Goal: Task Accomplishment & Management: Use online tool/utility

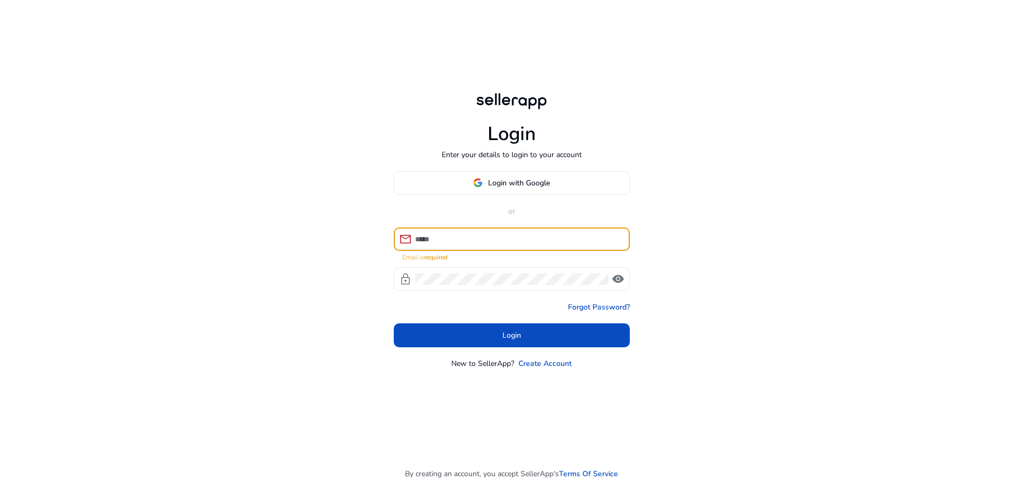
click at [431, 239] on input at bounding box center [518, 239] width 206 height 12
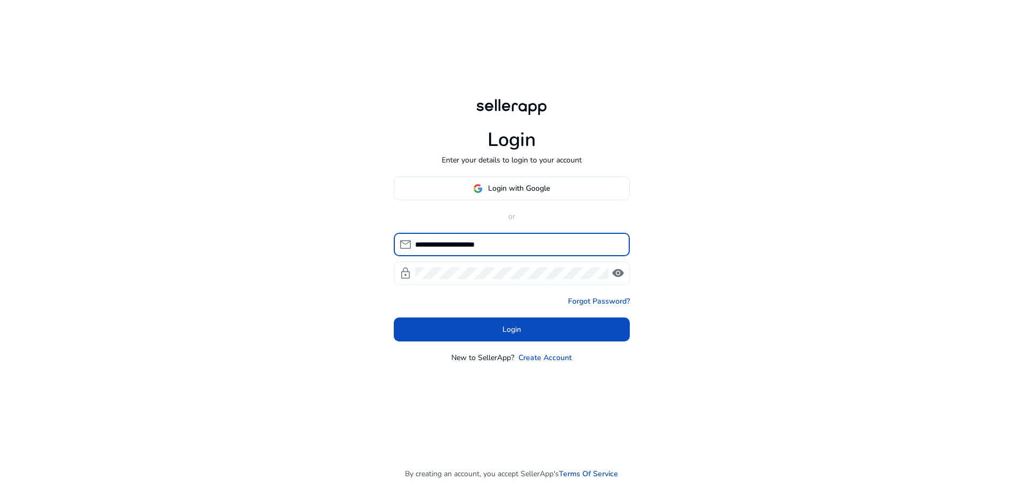
type input "**********"
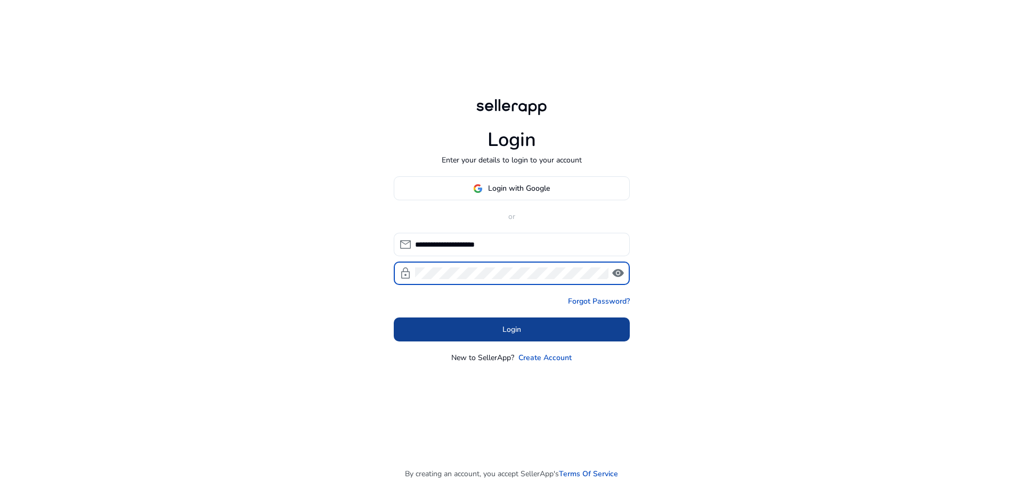
click at [491, 321] on span at bounding box center [512, 330] width 236 height 26
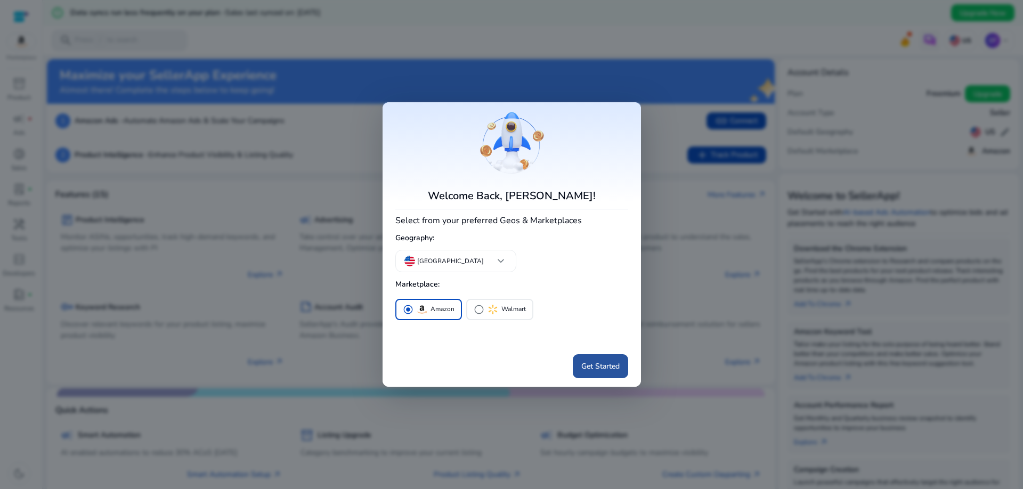
click at [599, 367] on span "Get Started" at bounding box center [600, 366] width 38 height 11
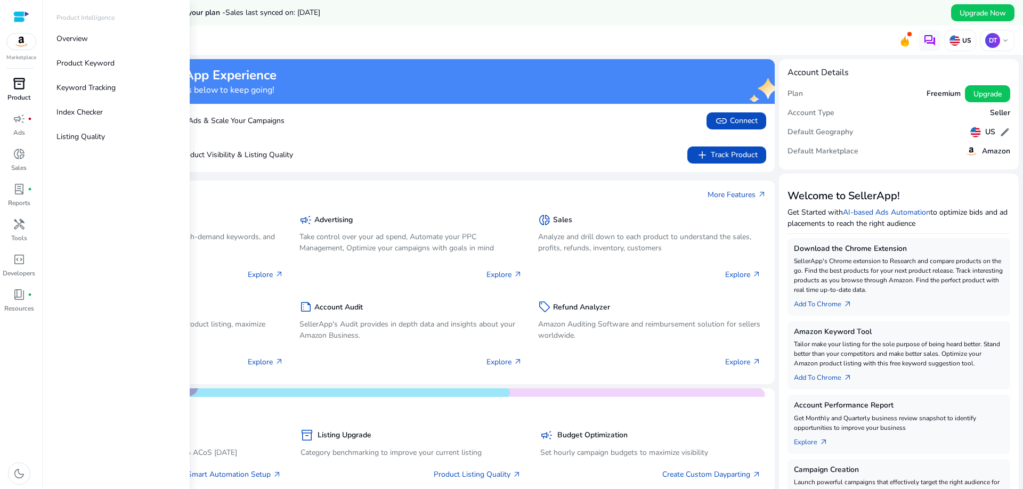
click at [14, 93] on p "Product" at bounding box center [18, 98] width 23 height 10
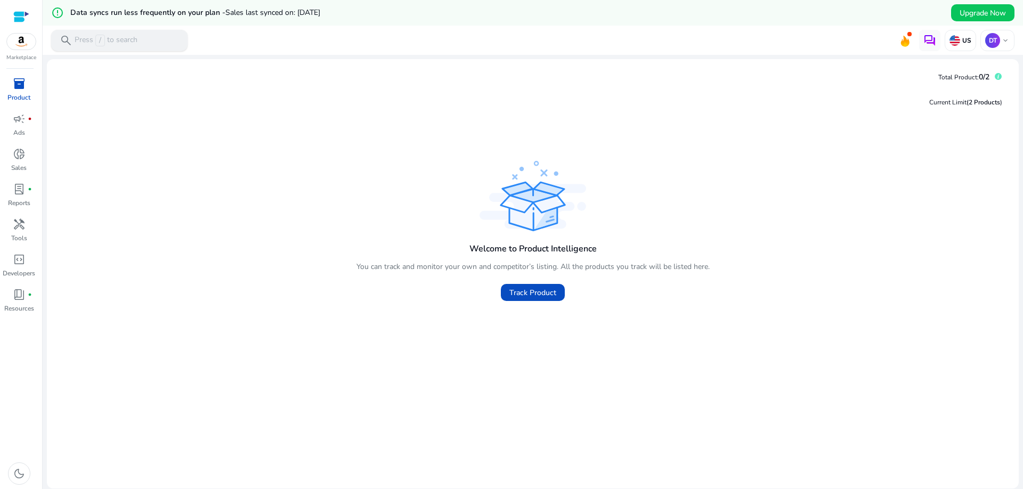
click at [114, 42] on p "Press / to search" at bounding box center [106, 41] width 63 height 12
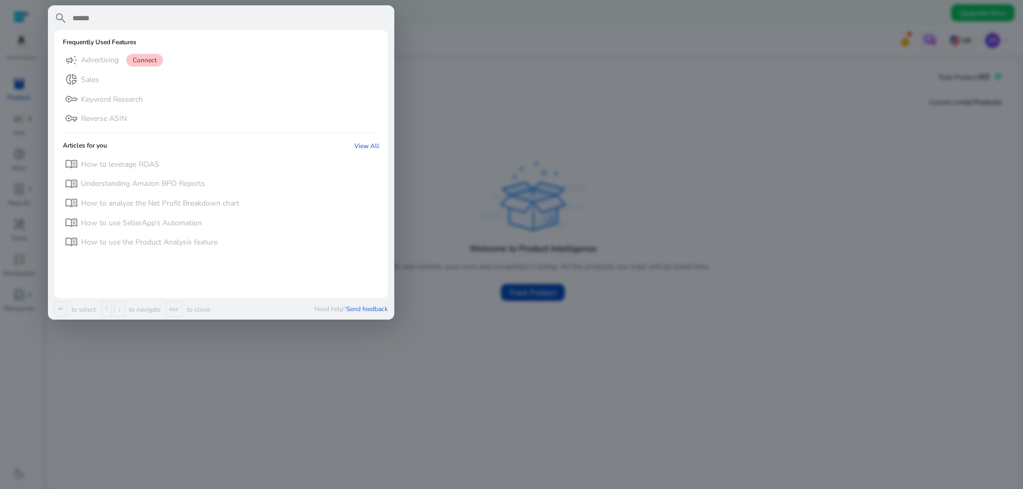
click at [479, 105] on div at bounding box center [511, 244] width 1023 height 489
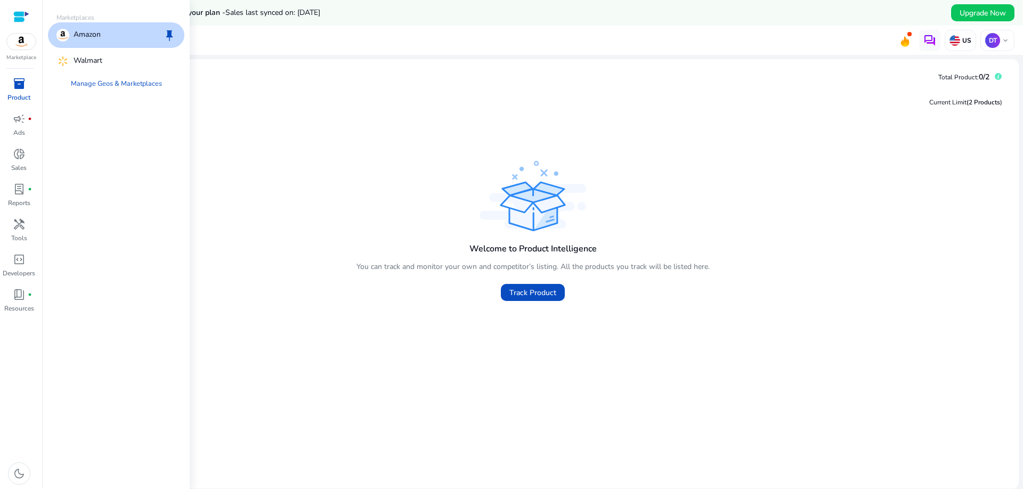
click at [22, 44] on img at bounding box center [21, 42] width 29 height 16
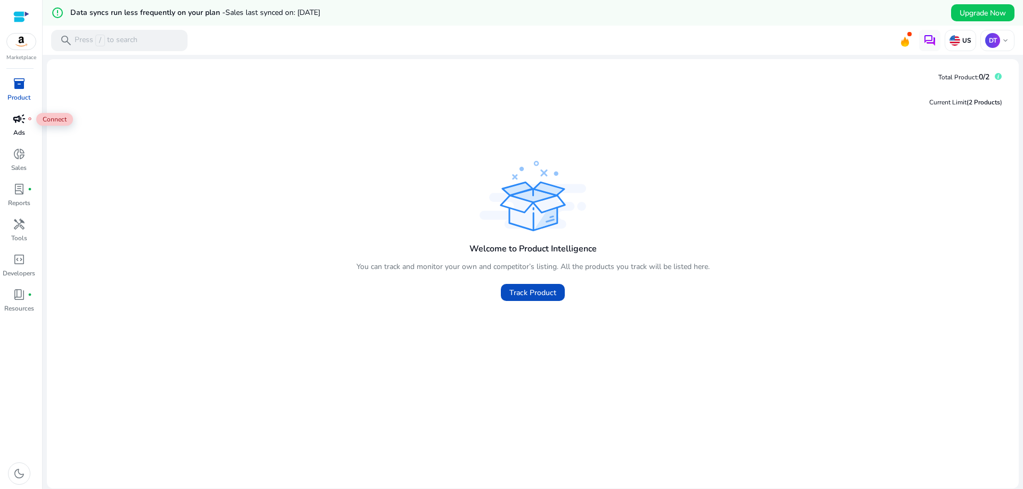
click at [20, 122] on span "campaign" at bounding box center [19, 118] width 13 height 13
